Goal: Information Seeking & Learning: Learn about a topic

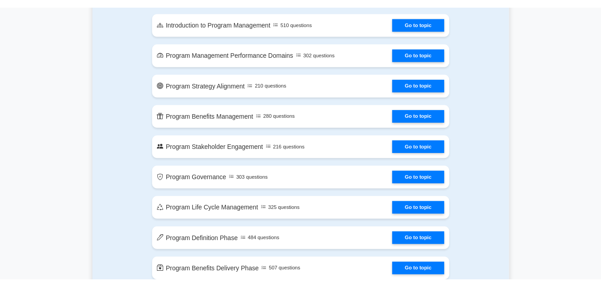
scroll to position [405, 0]
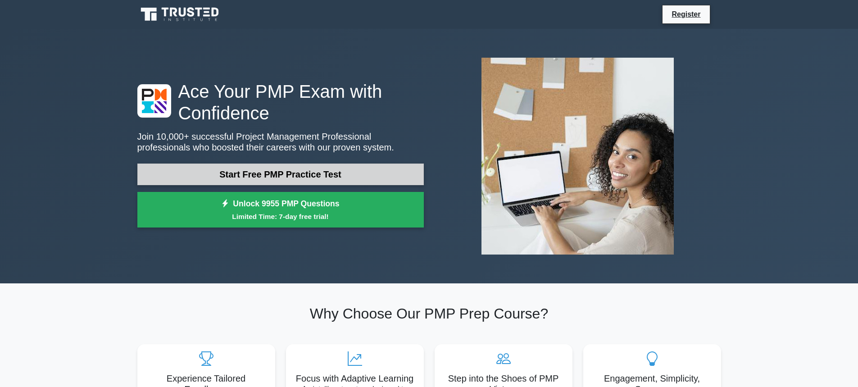
click at [302, 174] on link "Start Free PMP Practice Test" at bounding box center [280, 175] width 287 height 22
click at [363, 177] on link "Start Free PMP Practice Test" at bounding box center [280, 175] width 287 height 22
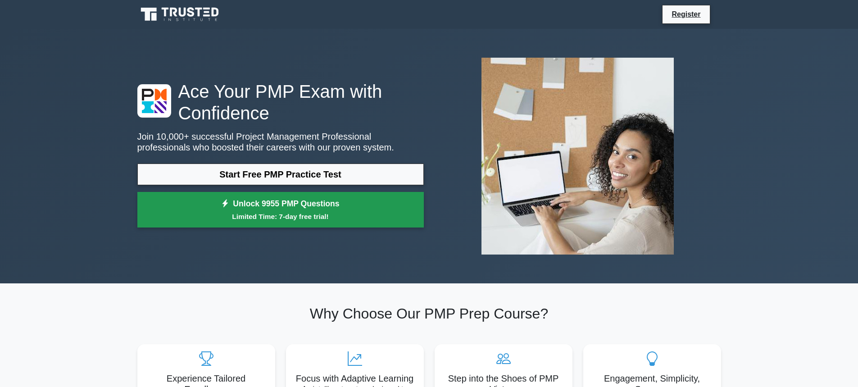
click at [302, 209] on link "Unlock 9955 PMP Questions Limited Time: 7-day free trial!" at bounding box center [280, 210] width 287 height 36
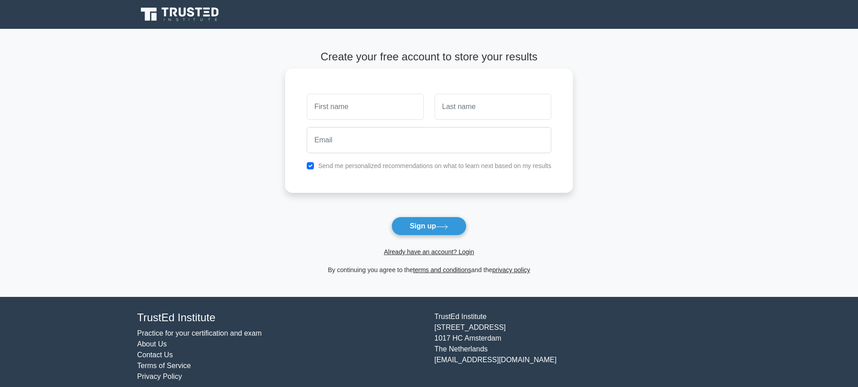
click at [349, 114] on input "text" at bounding box center [365, 107] width 117 height 26
type input "Victor Mutonga"
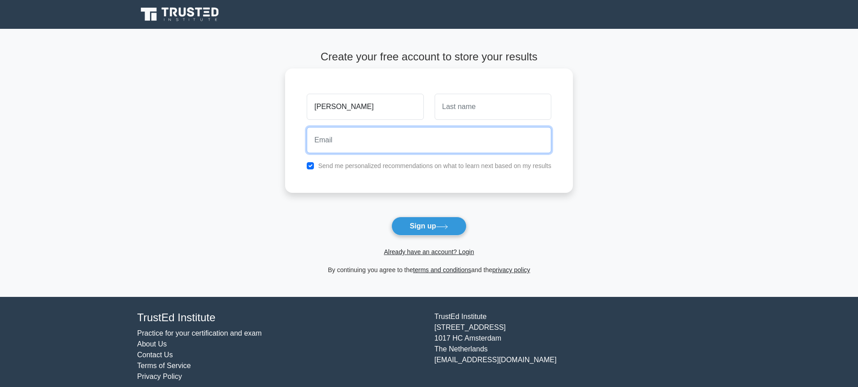
click at [388, 147] on input "email" at bounding box center [429, 140] width 245 height 26
type input "vmutonga@gmail.com"
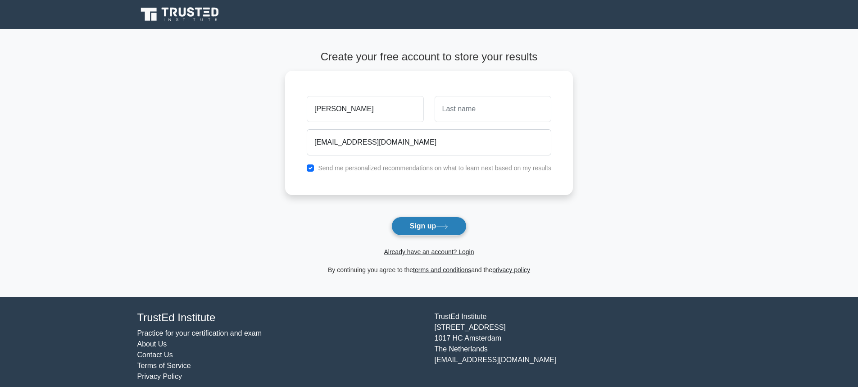
click at [427, 226] on button "Sign up" at bounding box center [430, 226] width 76 height 19
click at [443, 253] on link "Already have an account? Login" at bounding box center [429, 251] width 90 height 7
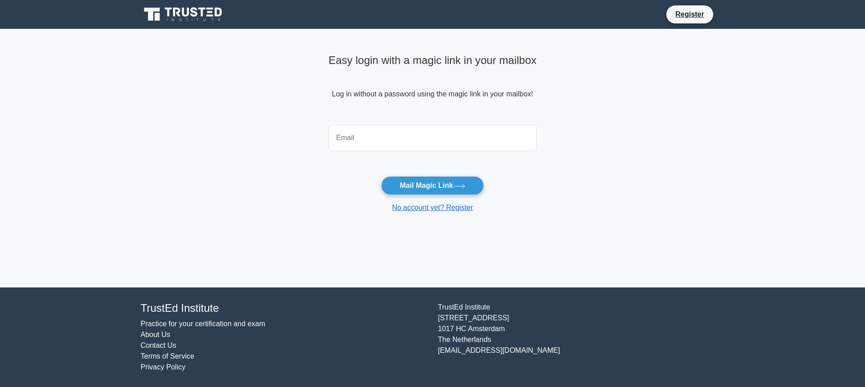
click at [393, 141] on input "email" at bounding box center [432, 138] width 208 height 26
type input "vmutonga@gmail.com"
click at [446, 188] on button "Mail Magic Link" at bounding box center [432, 185] width 102 height 19
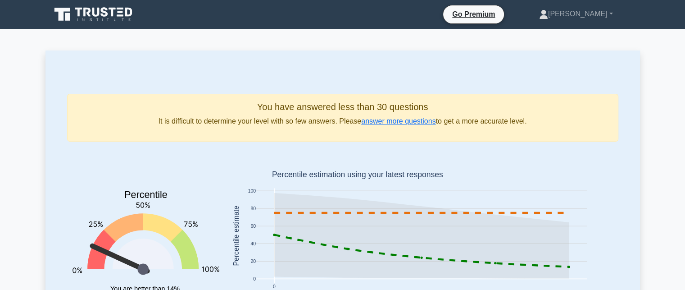
click at [103, 18] on icon at bounding box center [94, 14] width 87 height 17
click at [381, 123] on link "answer more questions" at bounding box center [398, 121] width 74 height 8
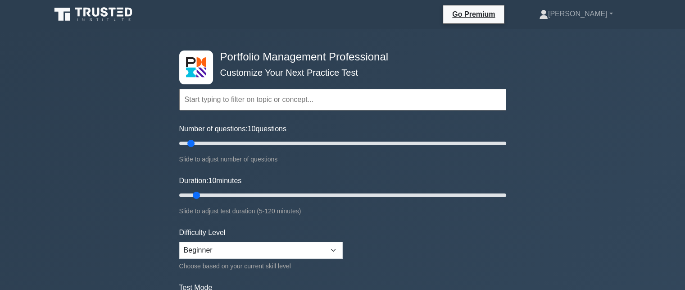
click at [114, 21] on icon at bounding box center [94, 14] width 87 height 17
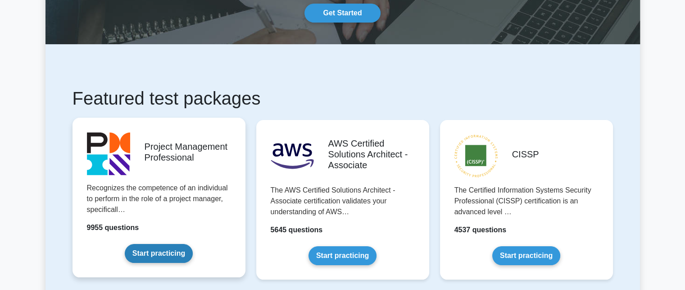
scroll to position [135, 0]
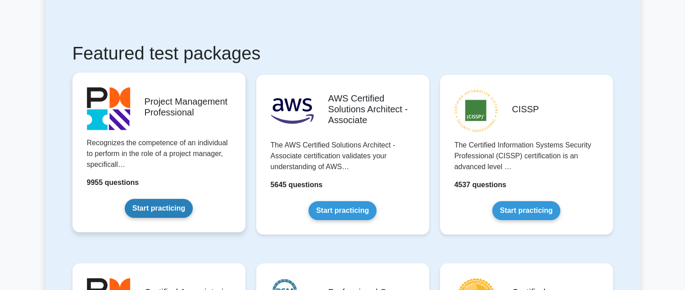
click at [180, 199] on link "Start practicing" at bounding box center [159, 208] width 68 height 19
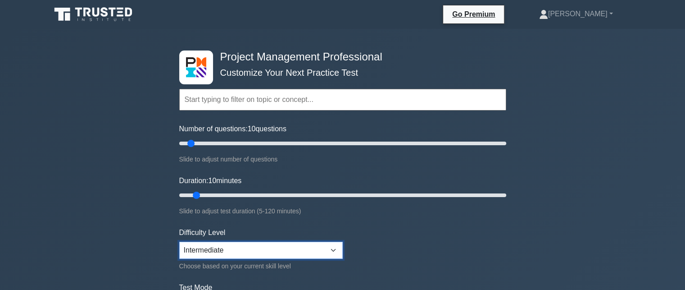
click at [332, 248] on select "Beginner Intermediate Expert" at bounding box center [261, 249] width 164 height 17
select select "beginner"
click at [179, 241] on select "Beginner Intermediate Expert" at bounding box center [261, 249] width 164 height 17
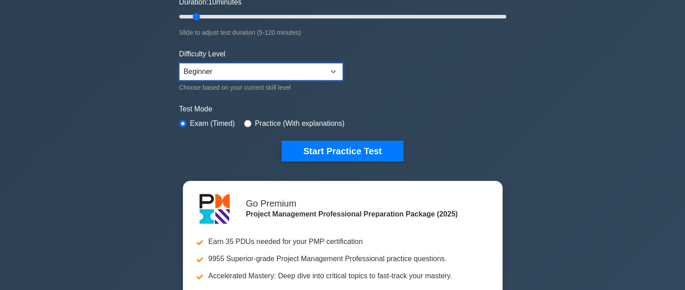
scroll to position [180, 0]
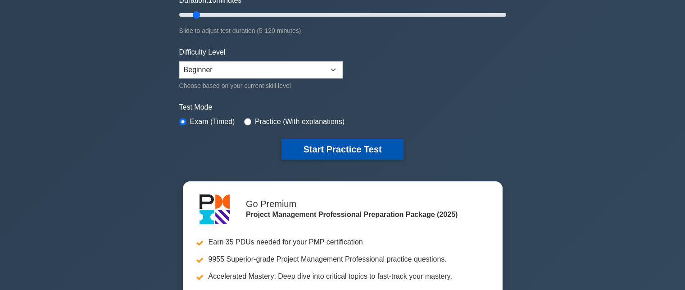
click at [337, 151] on button "Start Practice Test" at bounding box center [343, 149] width 122 height 21
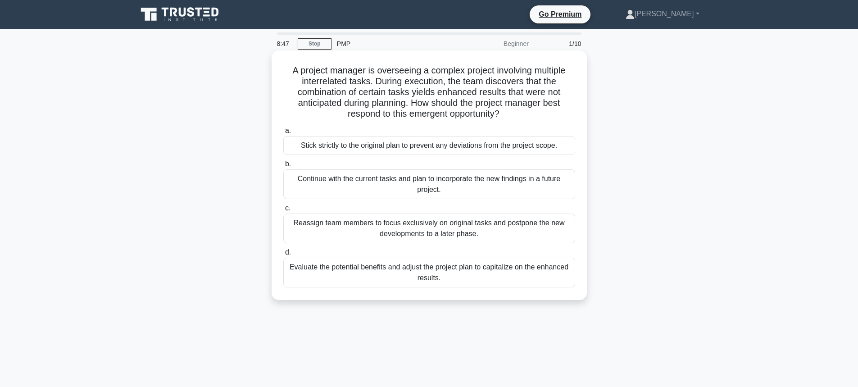
click at [416, 276] on div "Evaluate the potential benefits and adjust the project plan to capitalize on th…" at bounding box center [429, 273] width 292 height 30
click at [283, 255] on input "d. Evaluate the potential benefits and adjust the project plan to capitalize on…" at bounding box center [283, 253] width 0 height 6
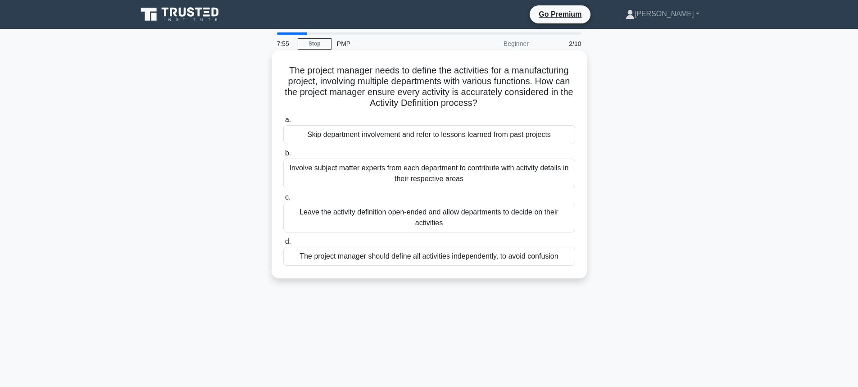
click at [319, 172] on div "Involve subject matter experts from each department to contribute with activity…" at bounding box center [429, 174] width 292 height 30
click at [283, 156] on input "b. Involve subject matter experts from each department to contribute with activ…" at bounding box center [283, 153] width 0 height 6
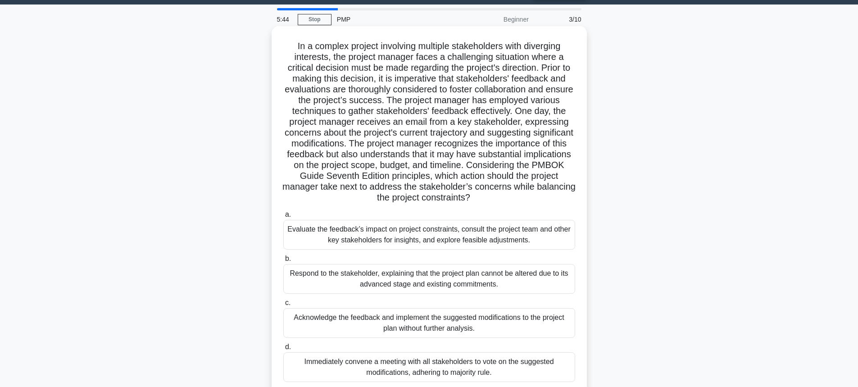
scroll to position [9, 0]
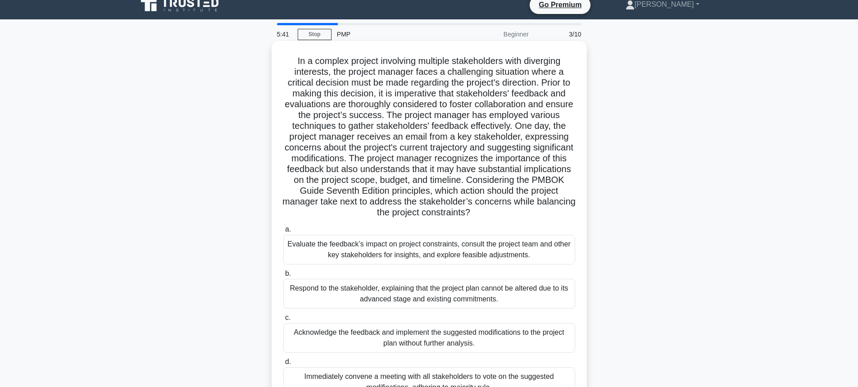
click at [325, 247] on div "Evaluate the feedback’s impact on project constraints, consult the project team…" at bounding box center [429, 250] width 292 height 30
click at [283, 232] on input "a. Evaluate the feedback’s impact on project constraints, consult the project t…" at bounding box center [283, 230] width 0 height 6
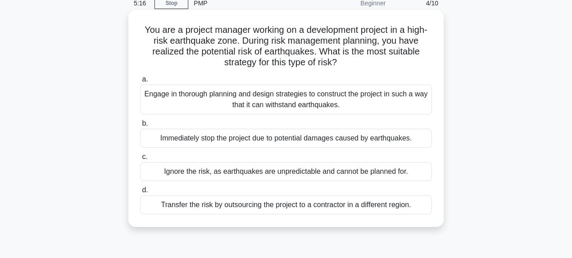
scroll to position [30, 0]
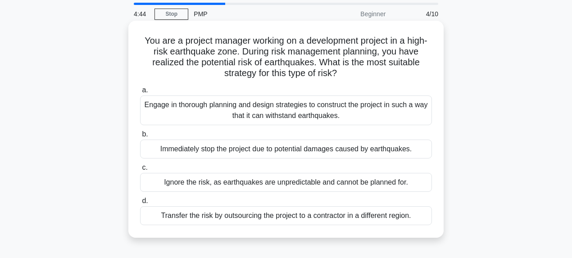
click at [164, 108] on div "Engage in thorough planning and design strategies to construct the project in s…" at bounding box center [286, 111] width 292 height 30
click at [140, 93] on input "a. Engage in thorough planning and design strategies to construct the project i…" at bounding box center [140, 90] width 0 height 6
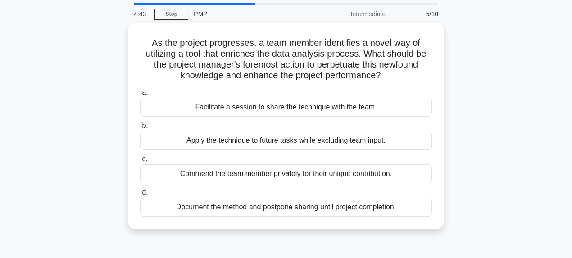
scroll to position [0, 0]
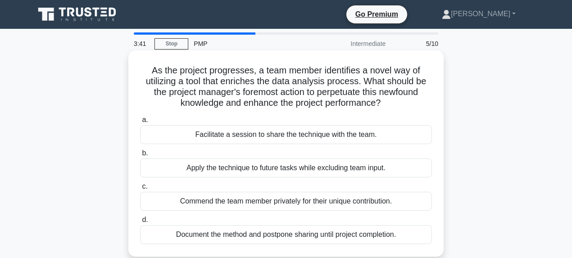
click at [204, 136] on div "Facilitate a session to share the technique with the team." at bounding box center [286, 134] width 292 height 19
click at [140, 123] on input "a. Facilitate a session to share the technique with the team." at bounding box center [140, 120] width 0 height 6
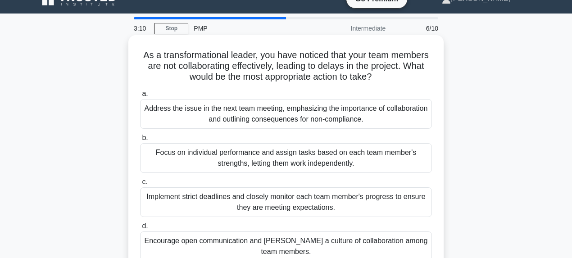
scroll to position [30, 0]
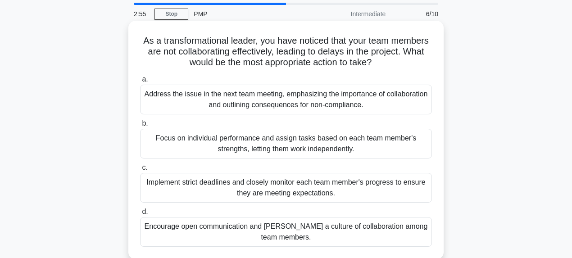
click at [178, 228] on div "Encourage open communication and foster a culture of collaboration among team m…" at bounding box center [286, 232] width 292 height 30
click at [140, 215] on input "d. Encourage open communication and foster a culture of collaboration among tea…" at bounding box center [140, 212] width 0 height 6
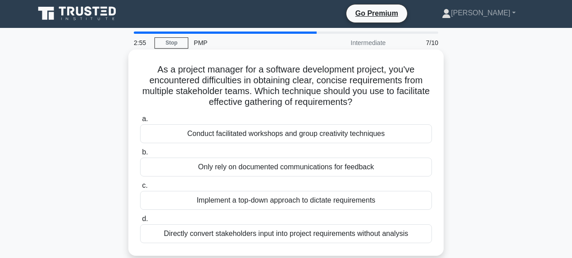
scroll to position [0, 0]
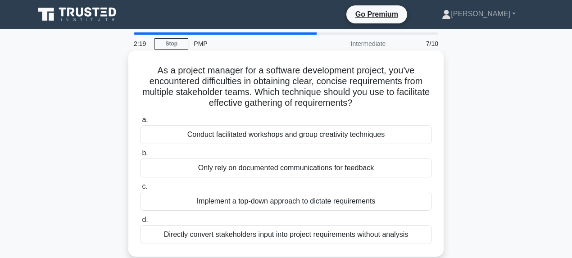
click at [199, 136] on div "Conduct facilitated workshops and group creativity techniques" at bounding box center [286, 134] width 292 height 19
click at [140, 123] on input "a. Conduct facilitated workshops and group creativity techniques" at bounding box center [140, 120] width 0 height 6
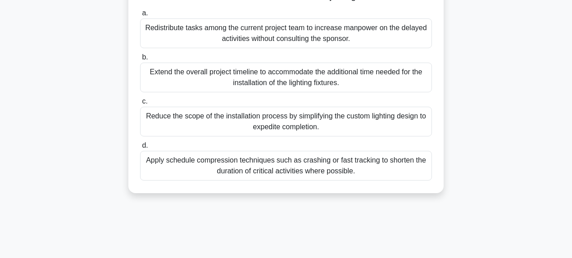
scroll to position [150, 0]
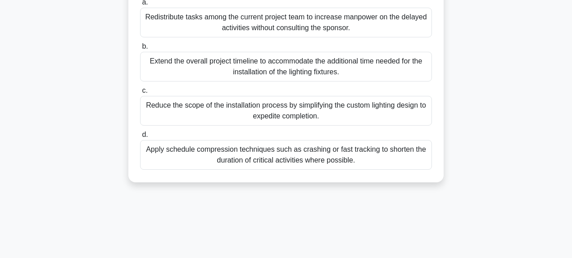
click at [230, 165] on div "Apply schedule compression techniques such as crashing or fast tracking to shor…" at bounding box center [286, 155] width 292 height 30
click at [147, 160] on div "Apply schedule compression techniques such as crashing or fast tracking to shor…" at bounding box center [286, 155] width 292 height 30
click at [140, 138] on input "d. Apply schedule compression techniques such as crashing or fast tracking to s…" at bounding box center [140, 135] width 0 height 6
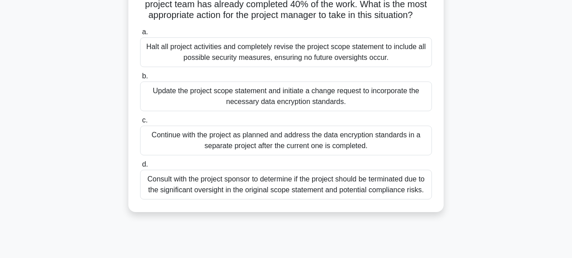
scroll to position [120, 0]
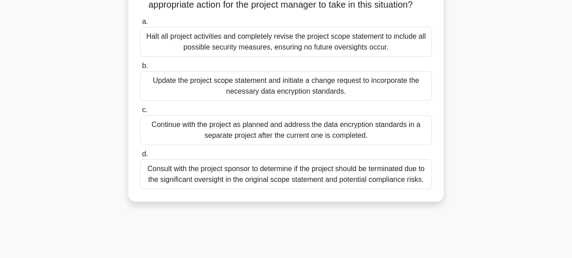
click at [220, 94] on div "Update the project scope statement and initiate a change request to incorporate…" at bounding box center [286, 86] width 292 height 30
click at [140, 69] on input "b. Update the project scope statement and initiate a change request to incorpor…" at bounding box center [140, 66] width 0 height 6
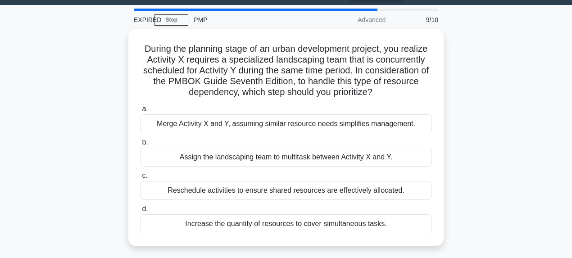
scroll to position [0, 0]
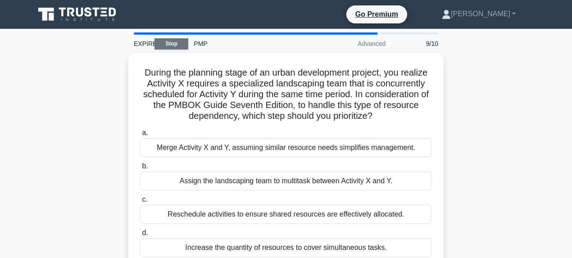
click at [173, 45] on link "Stop" at bounding box center [172, 43] width 34 height 11
